Goal: Browse casually

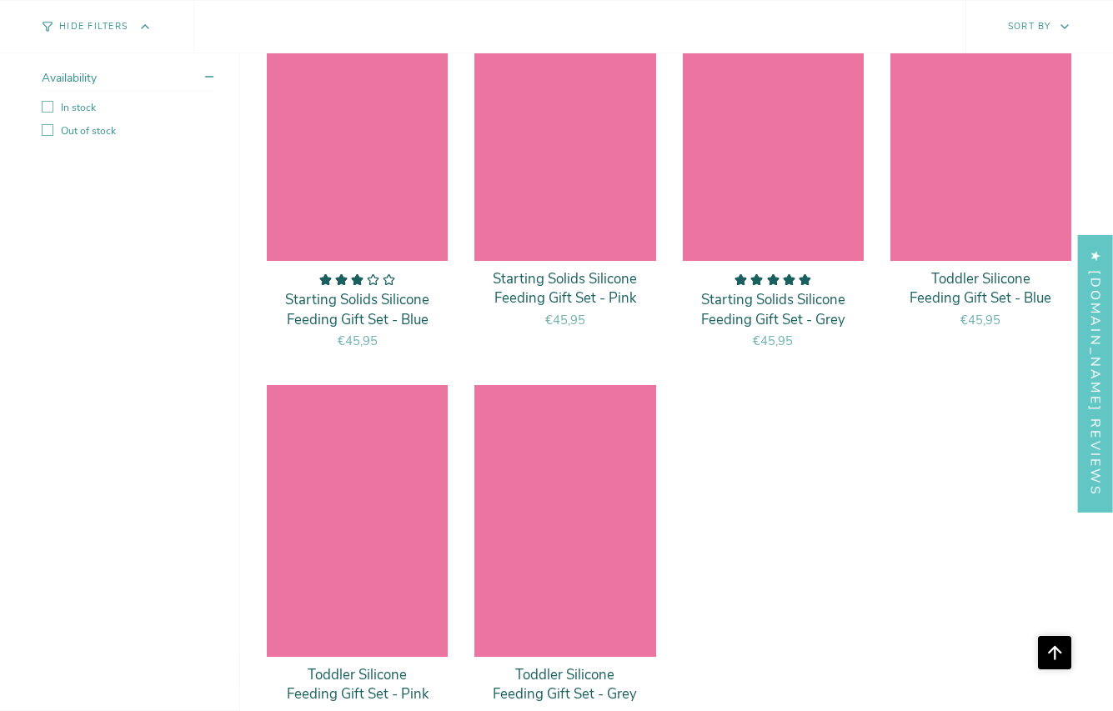
scroll to position [5840, 0]
